Goal: Task Accomplishment & Management: Manage account settings

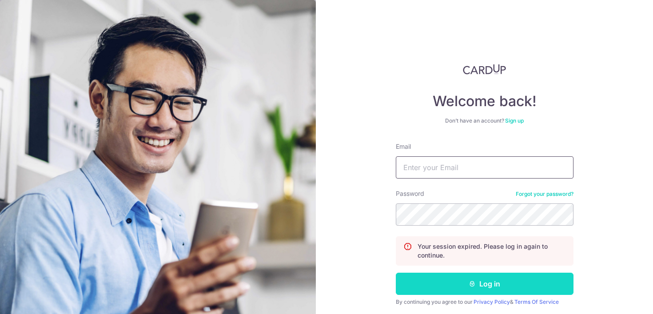
type input "[EMAIL_ADDRESS][DOMAIN_NAME]"
click at [422, 278] on button "Log in" at bounding box center [485, 284] width 178 height 22
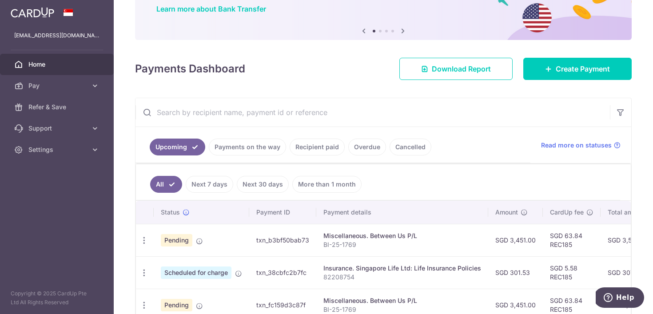
scroll to position [75, 0]
